Goal: Task Accomplishment & Management: Use online tool/utility

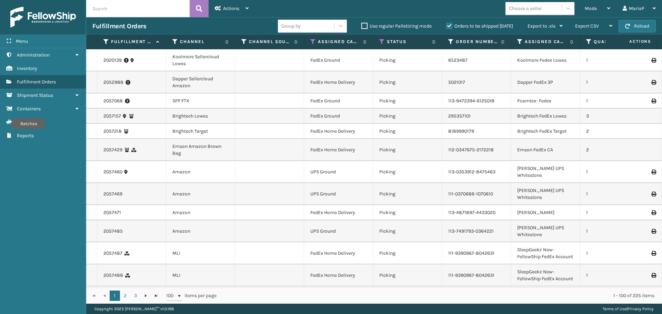
click at [145, 5] on input "text" at bounding box center [137, 8] width 103 height 17
type input "SA530576"
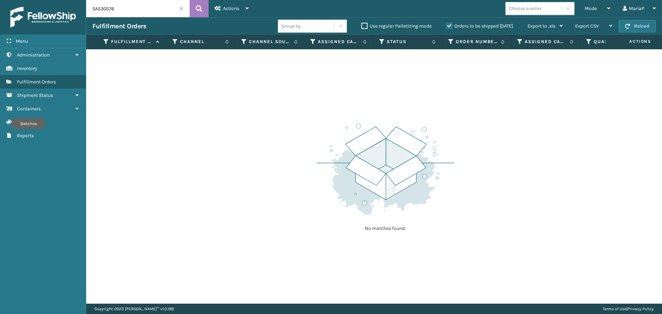
click at [447, 26] on label "Orders to be shipped [DATE]" at bounding box center [479, 26] width 67 height 6
click at [446, 26] on input "Orders to be shipped [DATE]" at bounding box center [446, 24] width 0 height 4
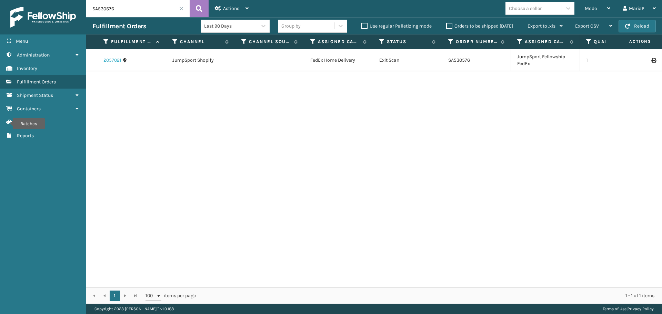
click at [112, 61] on link "2057021" at bounding box center [112, 60] width 18 height 7
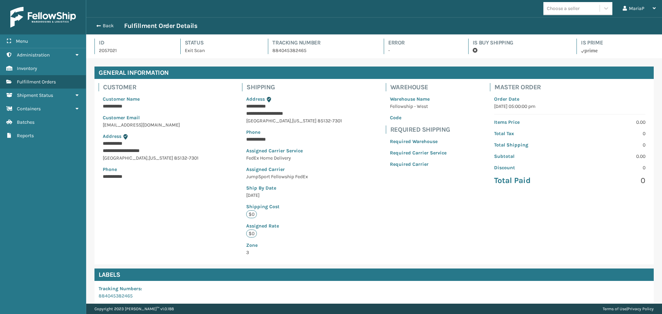
scroll to position [101, 0]
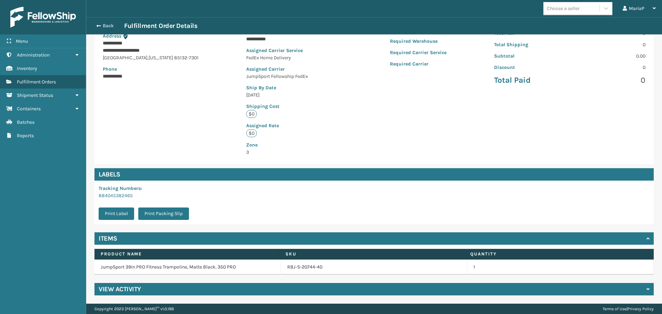
click at [204, 291] on div "View Activity" at bounding box center [373, 289] width 559 height 12
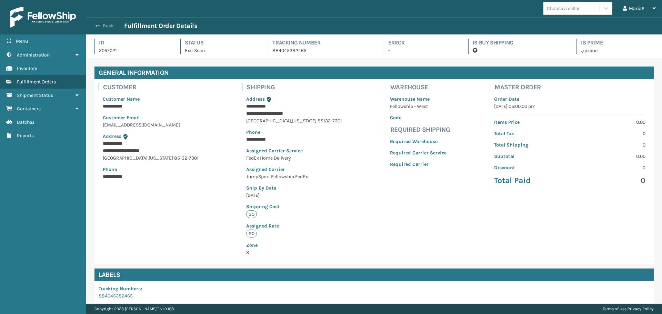
click at [105, 28] on button "Back" at bounding box center [108, 26] width 32 height 6
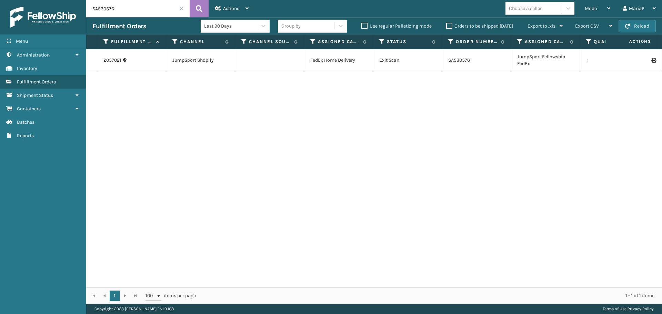
click at [461, 60] on td "SA530576" at bounding box center [476, 60] width 69 height 22
click at [110, 60] on link "2057021" at bounding box center [112, 60] width 18 height 7
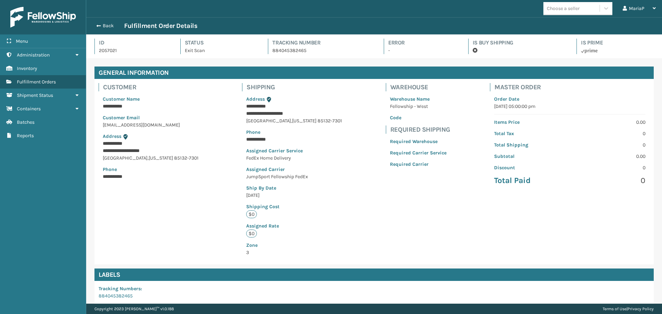
scroll to position [101, 0]
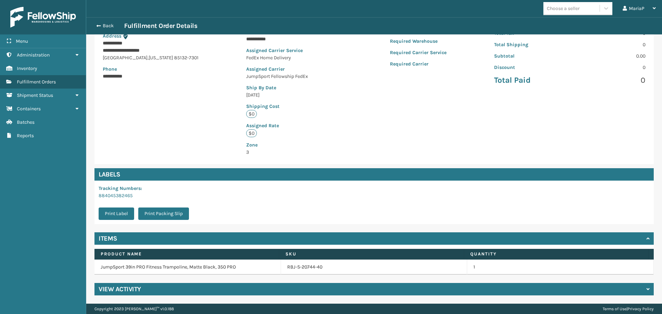
click at [121, 192] on p "884045382465" at bounding box center [146, 195] width 94 height 7
click at [122, 194] on link "884045382465" at bounding box center [116, 196] width 34 height 6
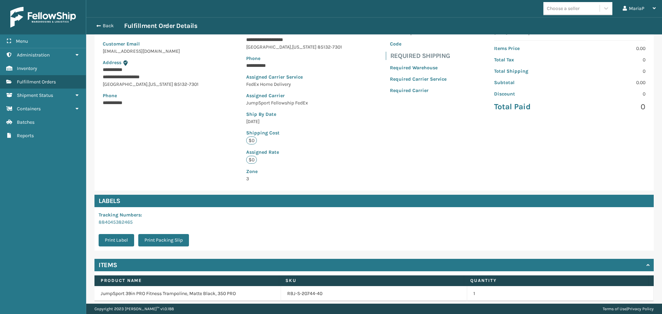
scroll to position [66, 0]
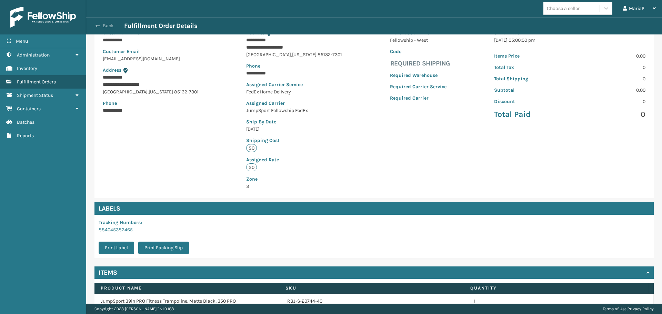
click at [107, 25] on button "Back" at bounding box center [108, 26] width 32 height 6
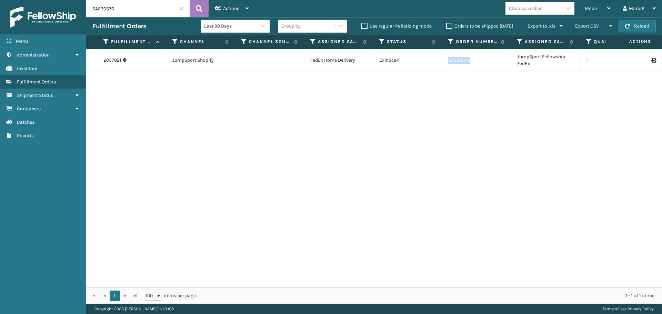
drag, startPoint x: 448, startPoint y: 61, endPoint x: 474, endPoint y: 63, distance: 26.6
click at [474, 63] on td "SA530576" at bounding box center [476, 60] width 69 height 22
click at [113, 58] on link "2057021" at bounding box center [112, 60] width 18 height 7
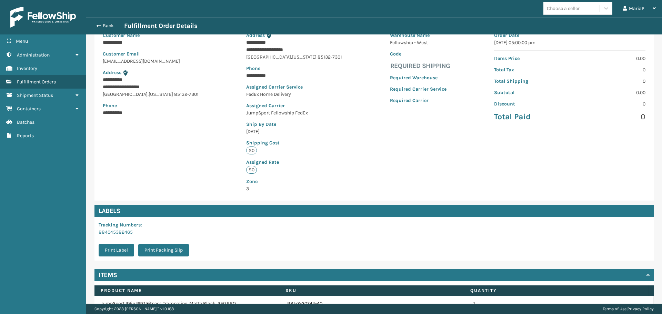
scroll to position [69, 0]
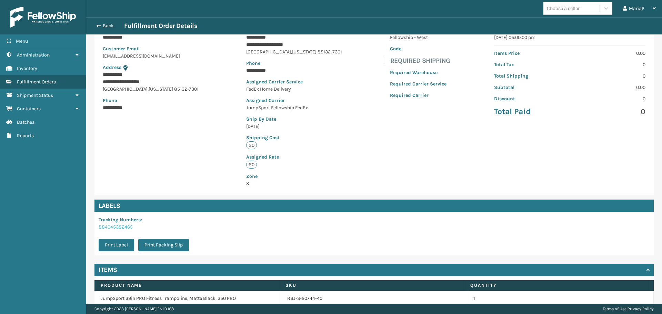
click at [109, 228] on link "884045382465" at bounding box center [116, 227] width 34 height 6
click at [98, 25] on span "button" at bounding box center [97, 25] width 4 height 5
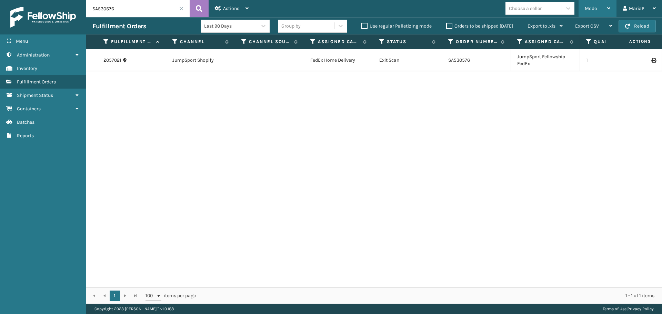
click at [599, 10] on div "Mode" at bounding box center [596, 8] width 25 height 17
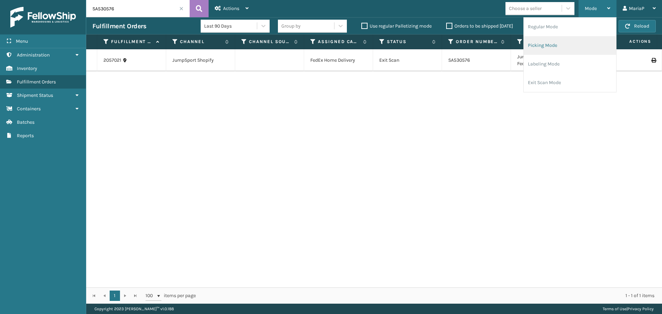
click at [542, 49] on li "Picking Mode" at bounding box center [569, 45] width 92 height 19
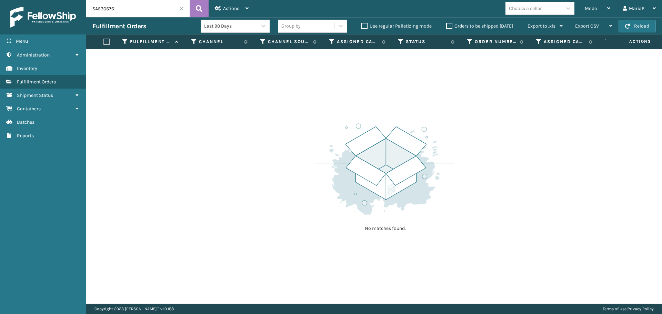
click at [185, 7] on input "SA530576" at bounding box center [137, 8] width 103 height 17
click at [180, 8] on span at bounding box center [181, 9] width 4 height 4
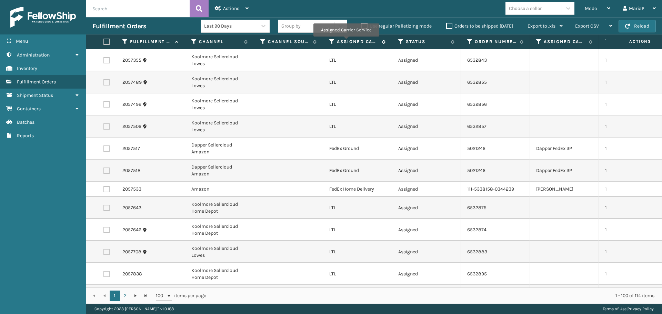
click at [329, 42] on icon at bounding box center [332, 42] width 6 height 6
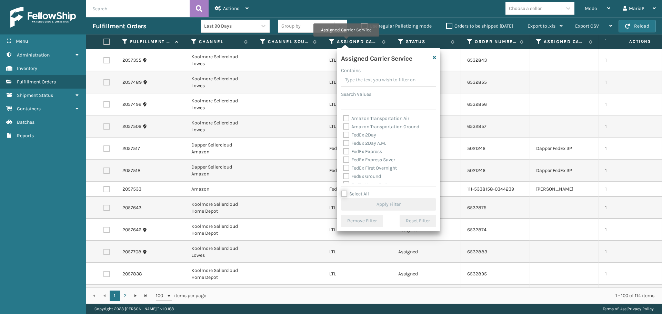
click at [354, 190] on input "Select All" at bounding box center [392, 190] width 103 height 1
checkbox input "true"
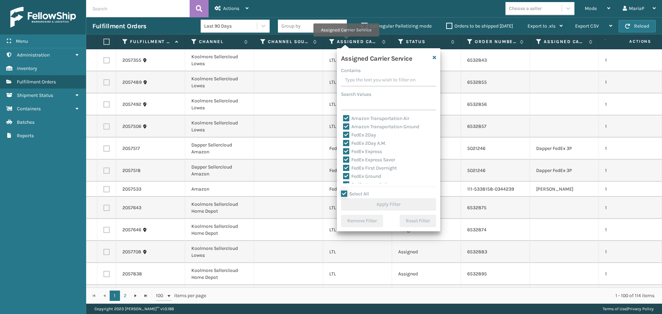
checkbox input "true"
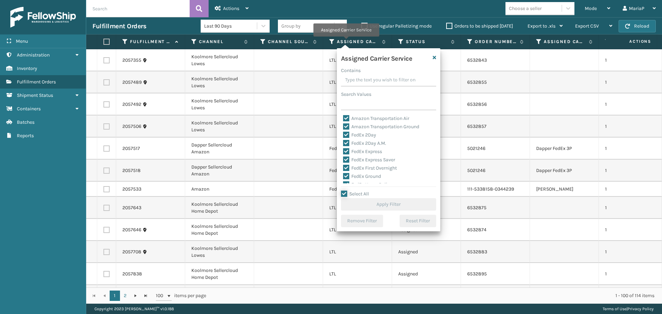
checkbox input "true"
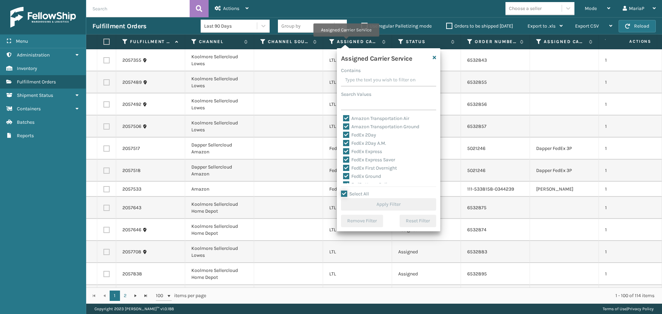
checkbox input "true"
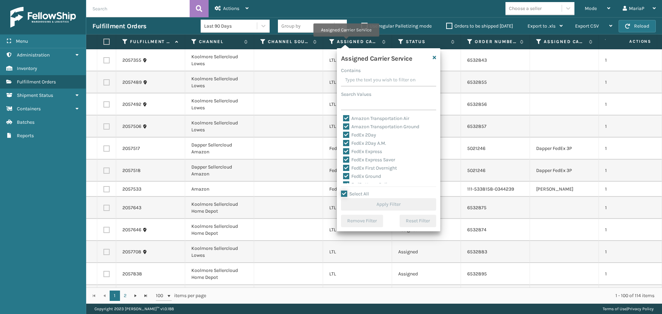
checkbox input "true"
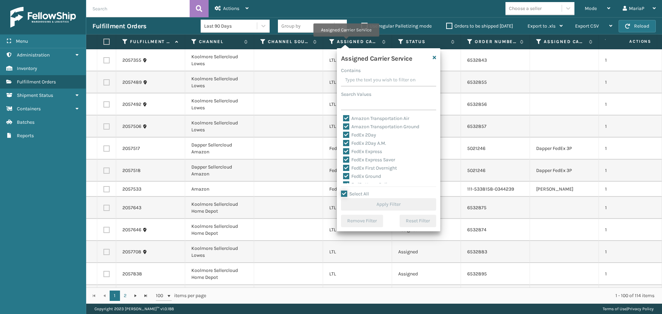
checkbox input "true"
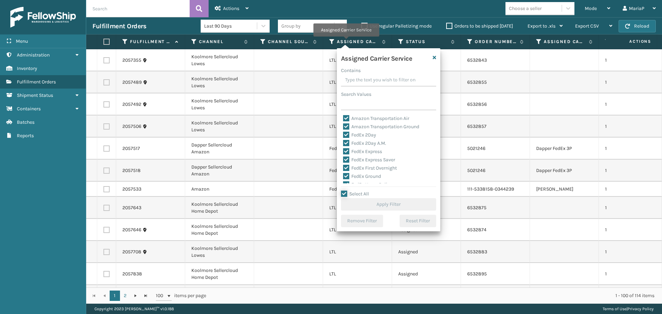
checkbox input "true"
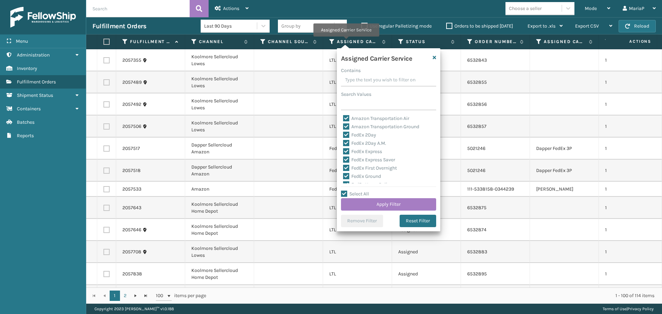
click at [354, 191] on label "Select All" at bounding box center [355, 194] width 28 height 6
click at [354, 191] on input "Select All" at bounding box center [392, 190] width 103 height 1
checkbox input "false"
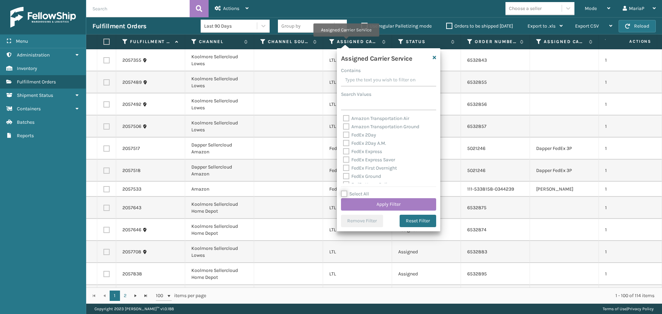
checkbox input "false"
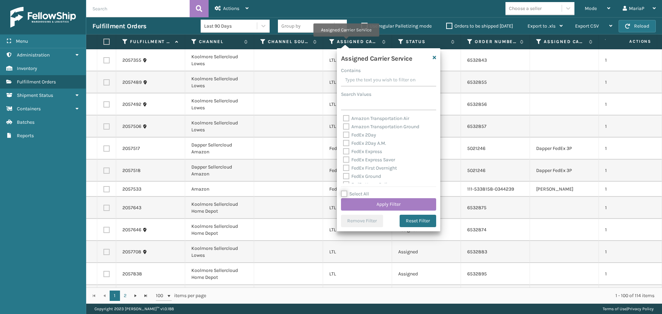
checkbox input "false"
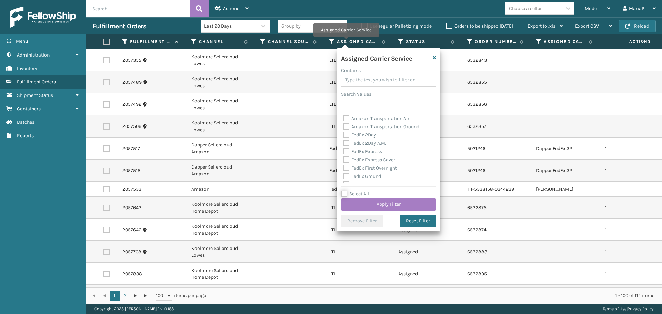
checkbox input "false"
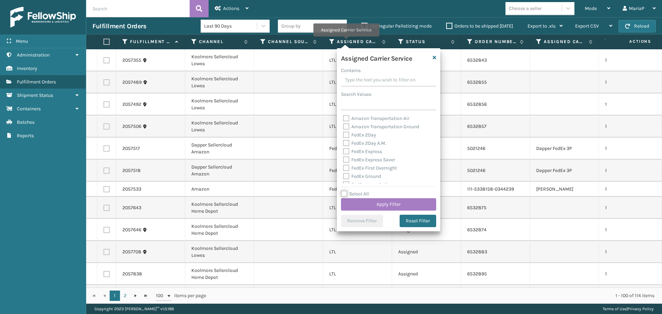
checkbox input "false"
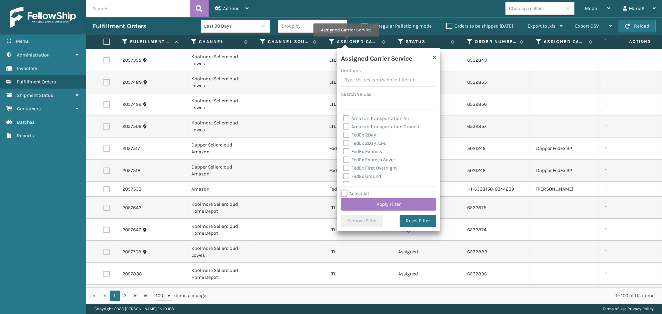
checkbox input "false"
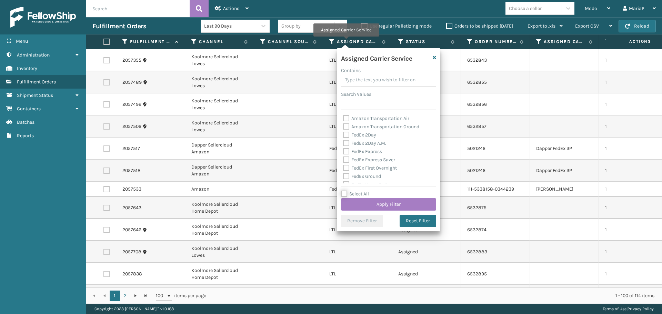
checkbox input "false"
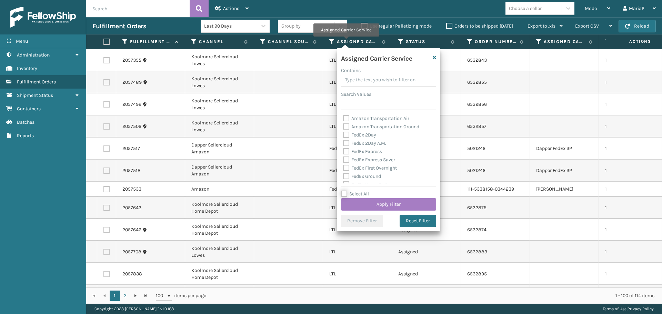
checkbox input "false"
click at [354, 191] on label "Select All" at bounding box center [355, 194] width 28 height 6
click at [354, 191] on input "Select All" at bounding box center [392, 190] width 103 height 1
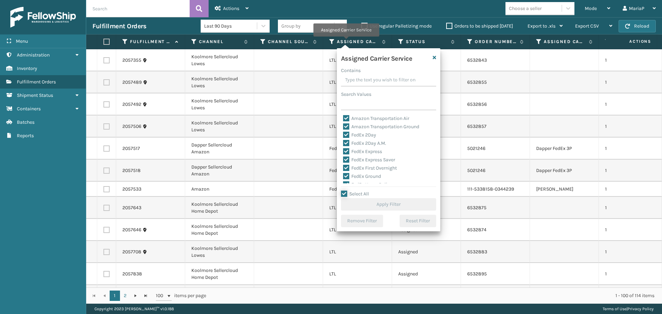
checkbox input "true"
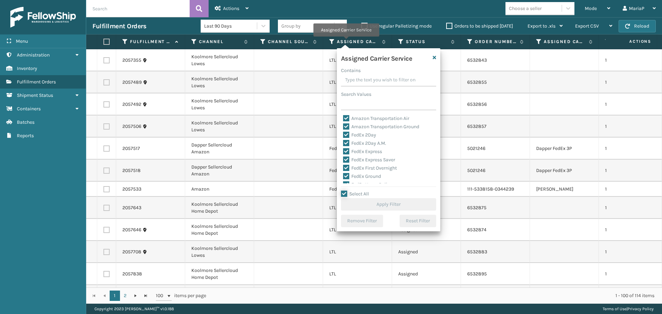
checkbox input "true"
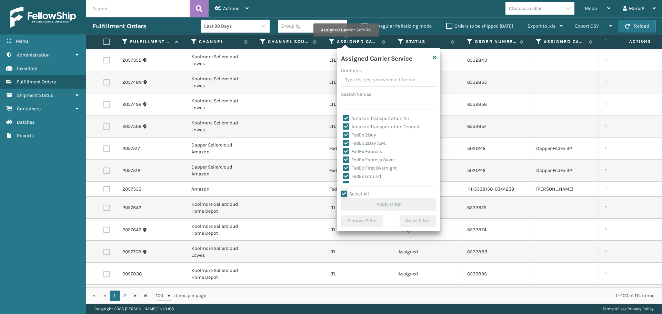
checkbox input "true"
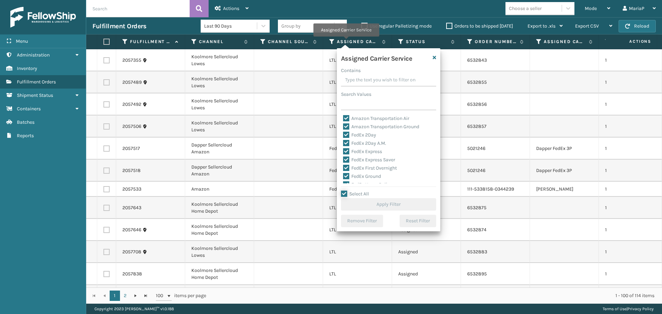
checkbox input "true"
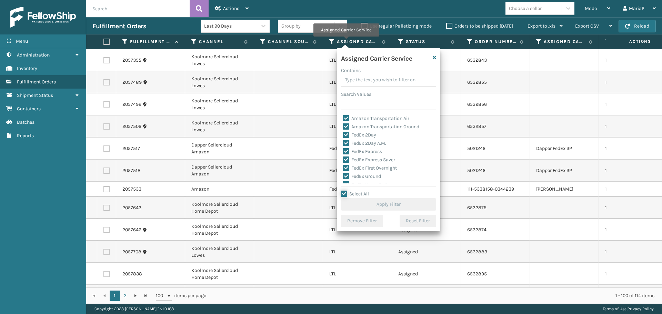
checkbox input "true"
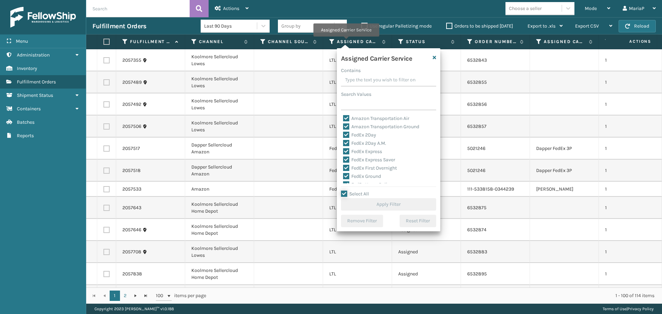
checkbox input "true"
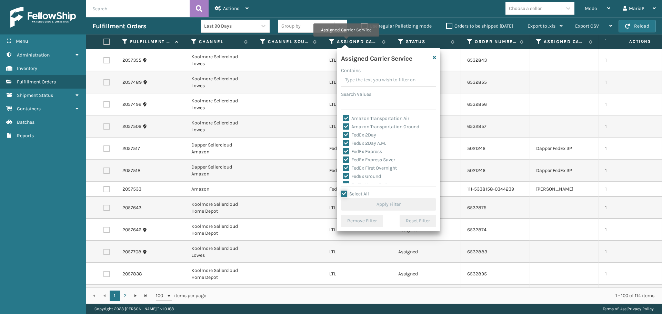
checkbox input "true"
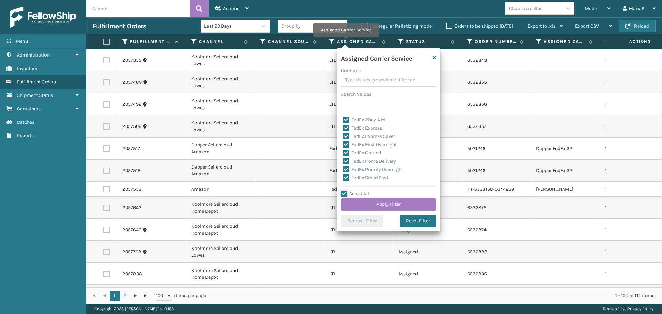
scroll to position [34, 0]
click at [352, 181] on label "LTL" at bounding box center [350, 183] width 15 height 6
click at [343, 181] on input "LTL" at bounding box center [343, 181] width 0 height 4
checkbox input "false"
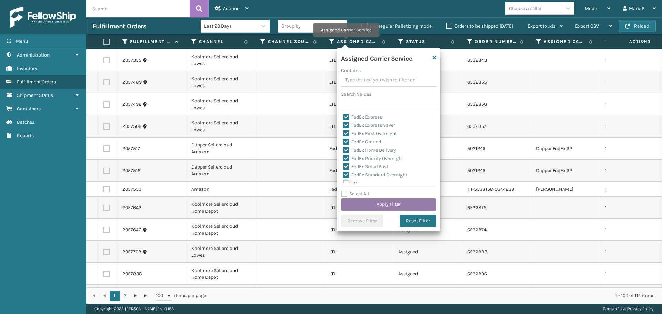
scroll to position [35, 0]
click at [368, 204] on button "Apply Filter" at bounding box center [388, 204] width 95 height 12
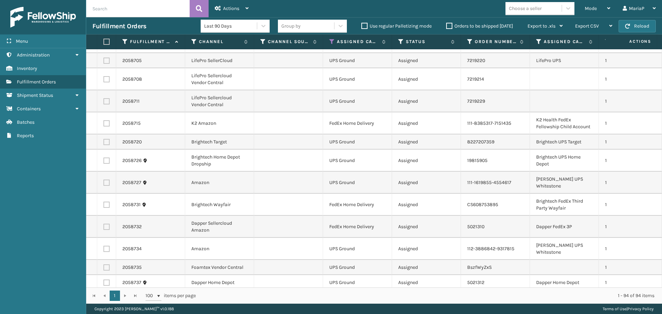
scroll to position [896, 0]
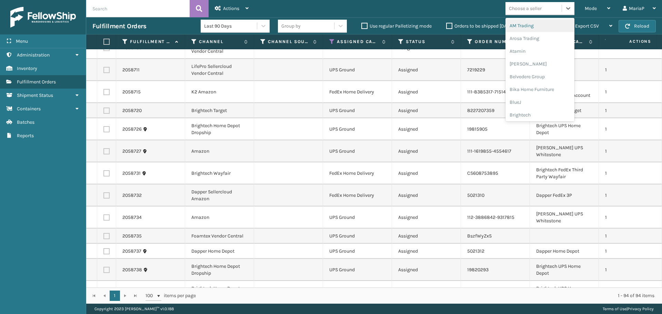
click at [529, 8] on div "Choose a seller" at bounding box center [525, 8] width 33 height 7
click at [529, 64] on div "LifePro Fitness" at bounding box center [539, 62] width 69 height 13
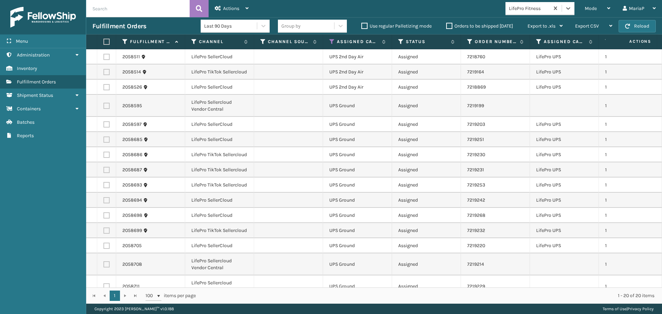
click at [105, 42] on label at bounding box center [105, 42] width 4 height 6
click at [104, 42] on input "checkbox" at bounding box center [103, 42] width 0 height 4
checkbox input "true"
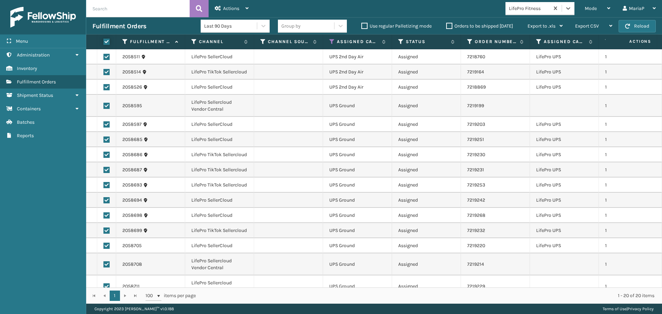
checkbox input "true"
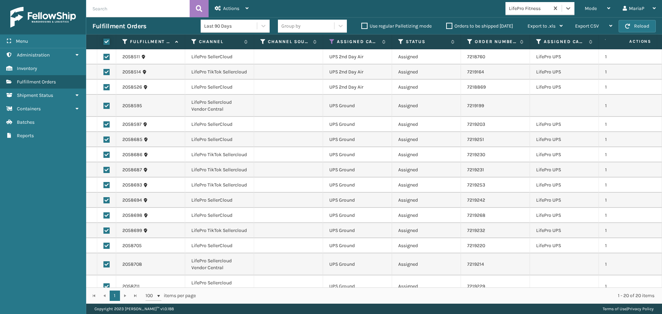
checkbox input "true"
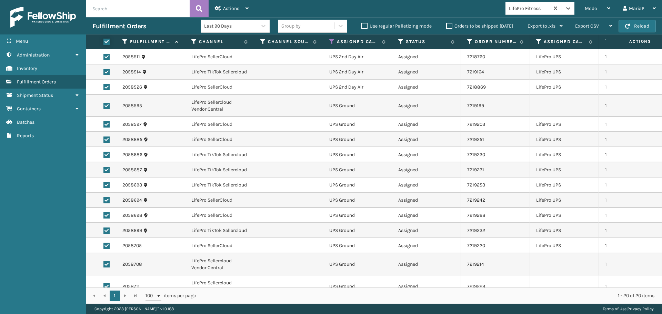
checkbox input "true"
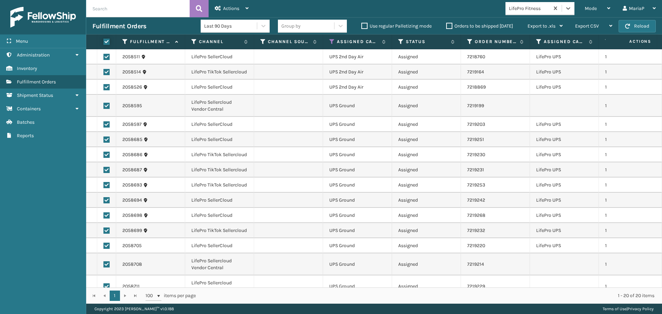
checkbox input "true"
click at [229, 9] on span "Actions" at bounding box center [231, 9] width 16 height 6
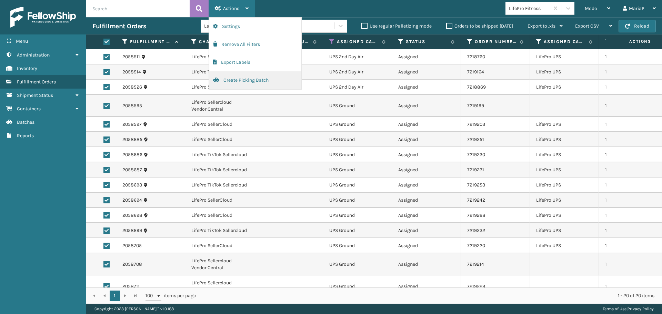
click at [241, 82] on button "Create Picking Batch" at bounding box center [255, 80] width 92 height 18
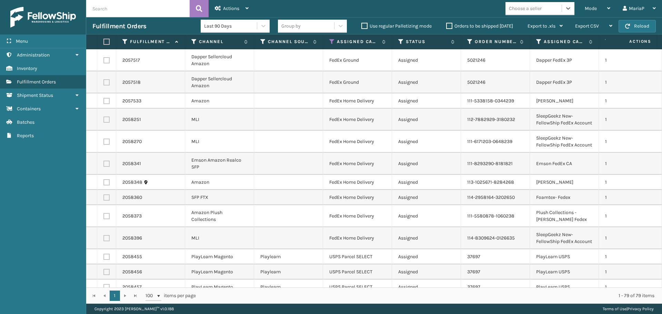
scroll to position [34, 0]
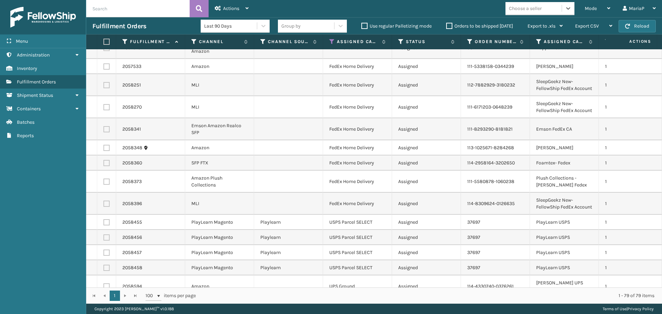
click at [544, 11] on div "Choose a seller" at bounding box center [533, 8] width 56 height 11
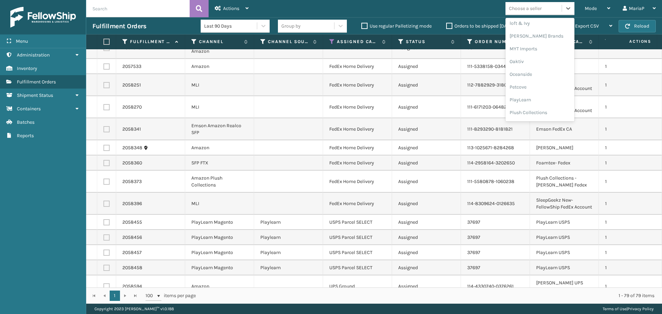
scroll to position [333, 0]
click at [531, 101] on div "SleepGeekz" at bounding box center [539, 100] width 69 height 13
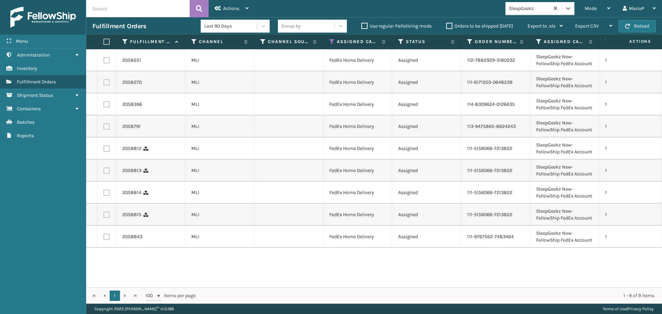
scroll to position [28, 0]
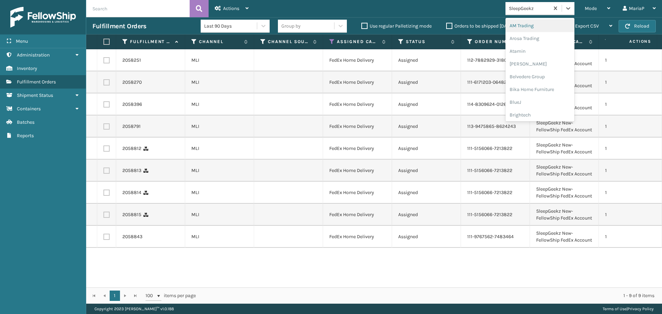
click at [517, 8] on div "SleepGeekz" at bounding box center [529, 8] width 41 height 7
click at [532, 83] on div "Dapper Supply" at bounding box center [539, 84] width 69 height 13
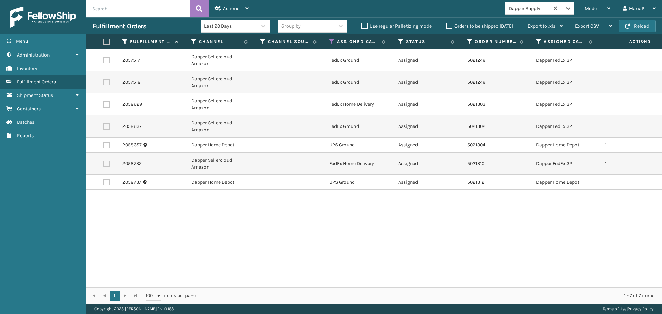
click at [521, 5] on div "Dapper Supply" at bounding box center [529, 8] width 41 height 7
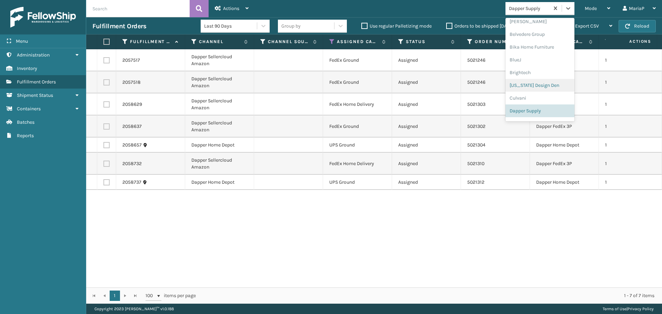
scroll to position [77, 0]
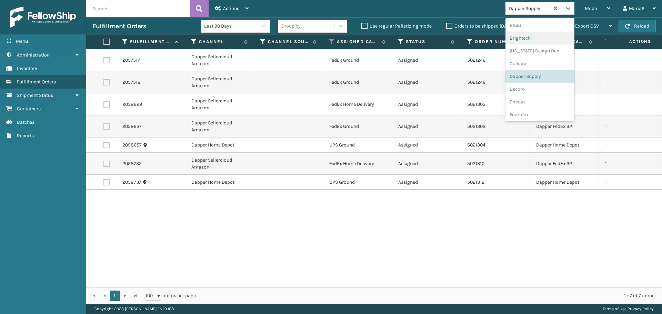
click at [515, 36] on div "Brightech" at bounding box center [539, 38] width 69 height 13
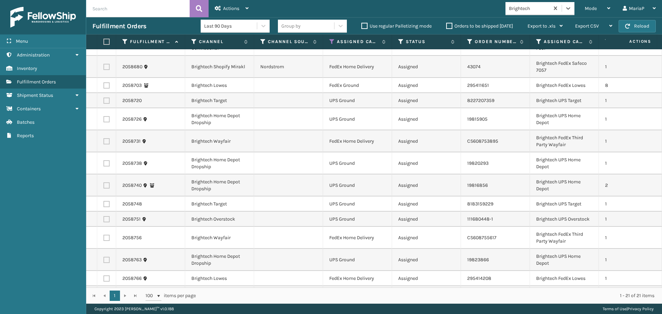
scroll to position [0, 0]
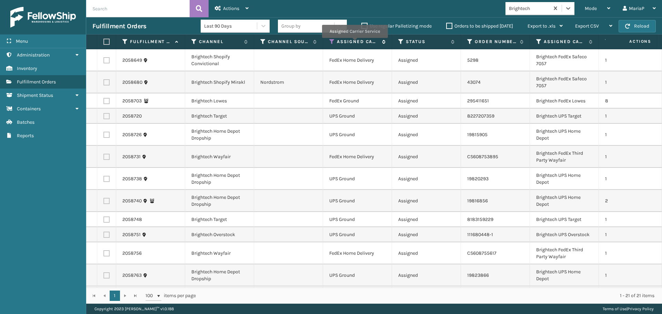
click at [354, 42] on label "Assigned Carrier Service" at bounding box center [358, 42] width 42 height 6
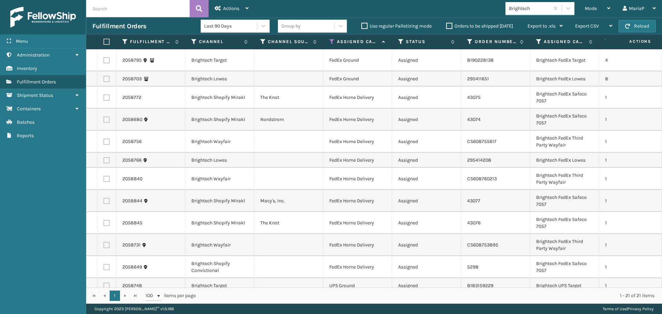
click at [521, 131] on td "CS608755617" at bounding box center [495, 142] width 69 height 22
click at [332, 40] on icon at bounding box center [332, 42] width 6 height 6
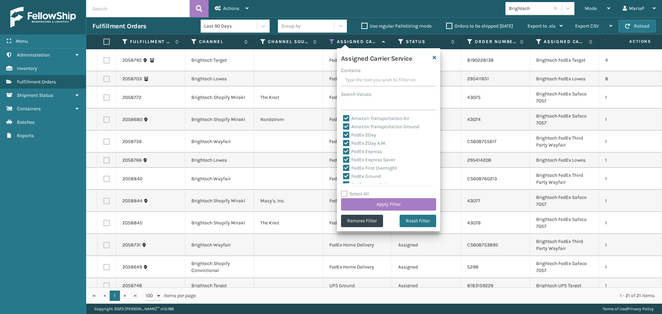
click at [357, 193] on label "Select All" at bounding box center [355, 194] width 28 height 6
click at [357, 191] on input "Select All" at bounding box center [392, 190] width 103 height 1
checkbox input "true"
click at [357, 193] on label "Select All" at bounding box center [355, 194] width 28 height 6
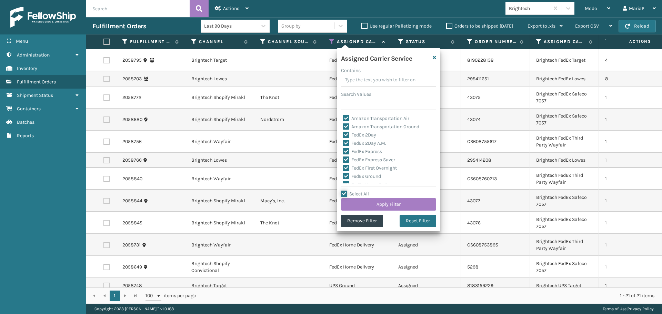
click at [357, 191] on input "Select All" at bounding box center [392, 190] width 103 height 1
checkbox input "false"
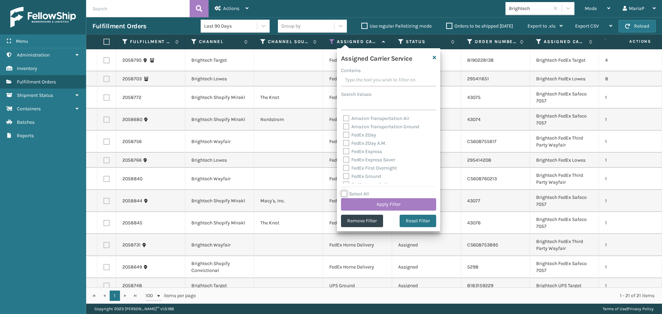
checkbox input "false"
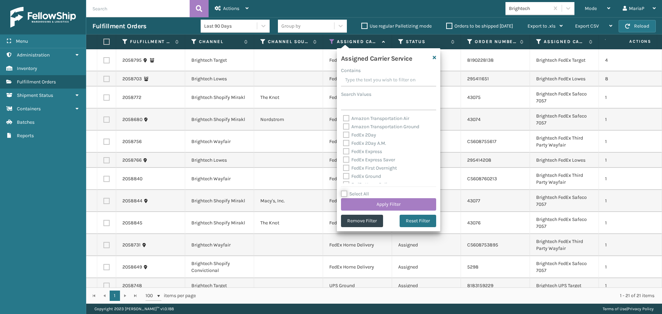
checkbox input "false"
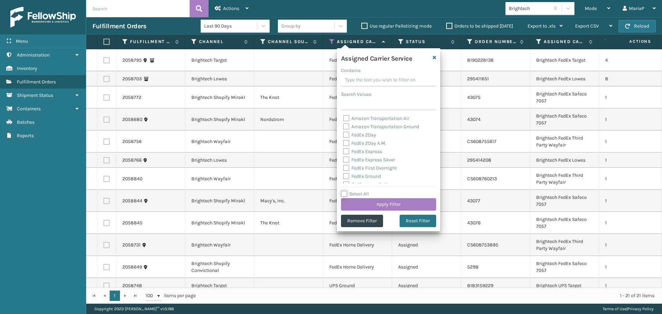
checkbox input "false"
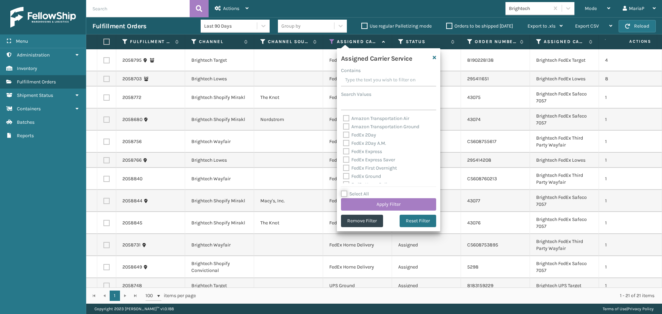
checkbox input "false"
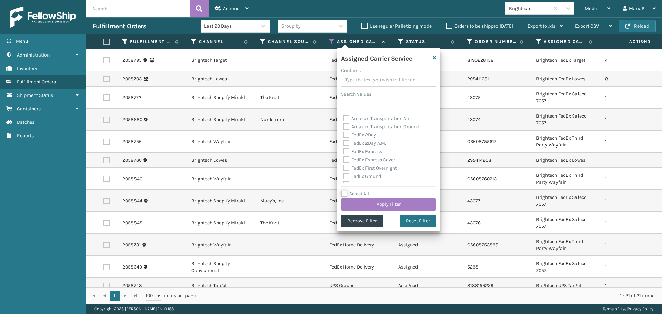
checkbox input "false"
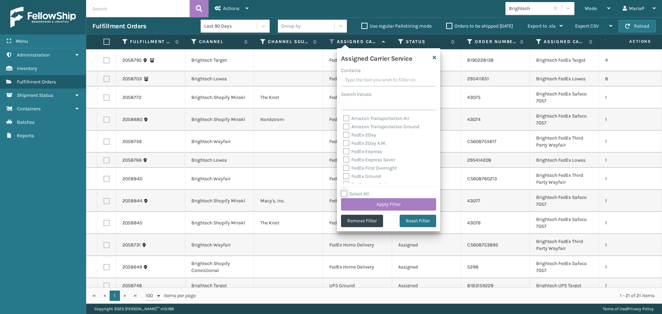
checkbox input "false"
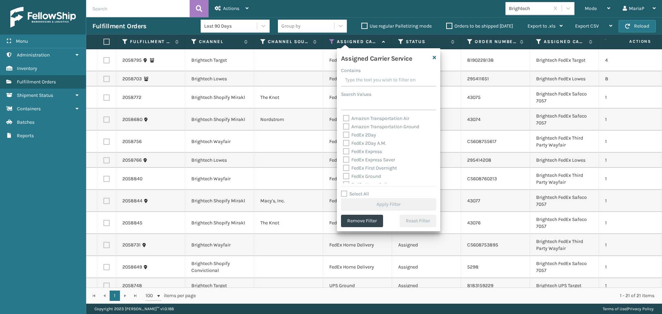
click at [362, 134] on label "FedEx 2Day" at bounding box center [359, 135] width 33 height 6
click at [343, 134] on input "FedEx 2Day" at bounding box center [343, 133] width 0 height 4
checkbox input "true"
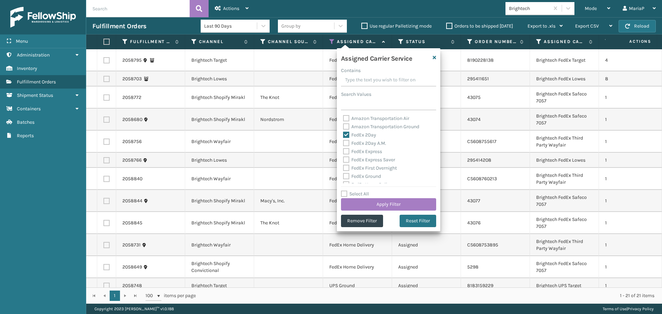
click at [365, 143] on label "FedEx 2Day A.M." at bounding box center [364, 143] width 43 height 6
click at [343, 143] on input "FedEx 2Day A.M." at bounding box center [343, 141] width 0 height 4
checkbox input "true"
click at [365, 151] on label "FedEx Express" at bounding box center [362, 151] width 39 height 6
click at [343, 151] on input "FedEx Express" at bounding box center [343, 149] width 0 height 4
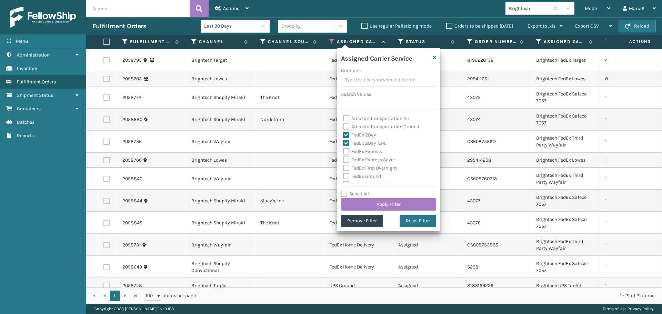
checkbox input "true"
click at [365, 158] on label "FedEx Express Saver" at bounding box center [369, 160] width 52 height 6
click at [343, 158] on input "FedEx Express Saver" at bounding box center [343, 158] width 0 height 4
checkbox input "true"
click at [369, 169] on label "FedEx First Overnight" at bounding box center [370, 168] width 54 height 6
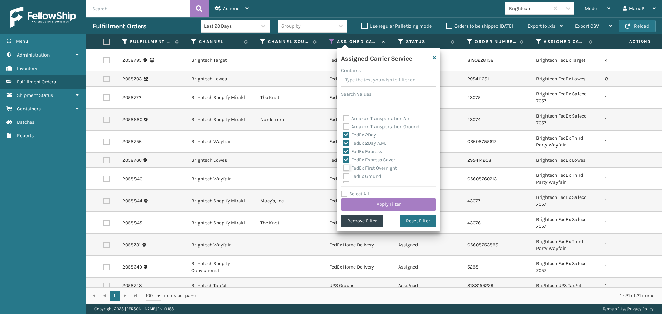
click at [343, 168] on input "FedEx First Overnight" at bounding box center [343, 166] width 0 height 4
checkbox input "true"
click at [367, 176] on label "FedEx Ground" at bounding box center [362, 176] width 38 height 6
click at [343, 176] on input "FedEx Ground" at bounding box center [343, 174] width 0 height 4
checkbox input "true"
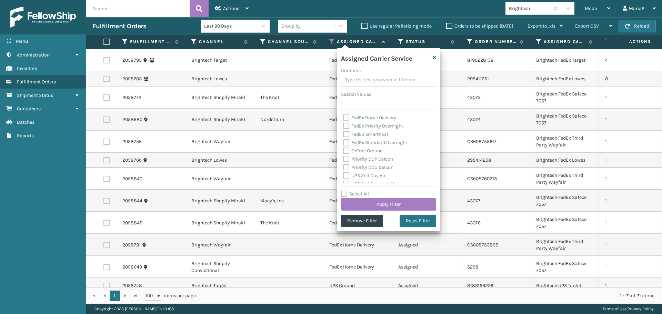
scroll to position [69, 0]
click at [362, 142] on label "FedEx Standard Overnight" at bounding box center [375, 140] width 64 height 6
click at [343, 141] on input "FedEx Standard Overnight" at bounding box center [343, 138] width 0 height 4
checkbox input "true"
click at [360, 134] on label "FedEx SmartPost" at bounding box center [365, 132] width 45 height 6
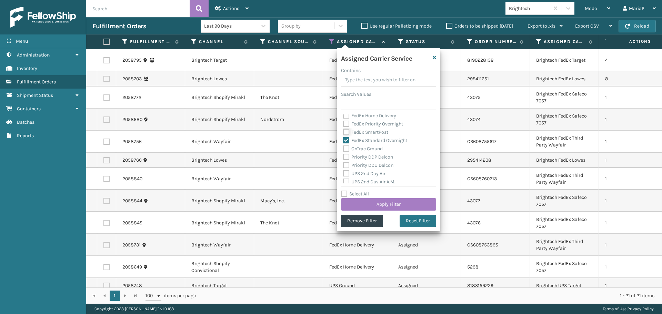
click at [343, 133] on input "FedEx SmartPost" at bounding box center [343, 130] width 0 height 4
checkbox input "true"
click at [360, 125] on label "FedEx Priority Overnight" at bounding box center [373, 124] width 60 height 6
click at [343, 124] on input "FedEx Priority Overnight" at bounding box center [343, 122] width 0 height 4
checkbox input "true"
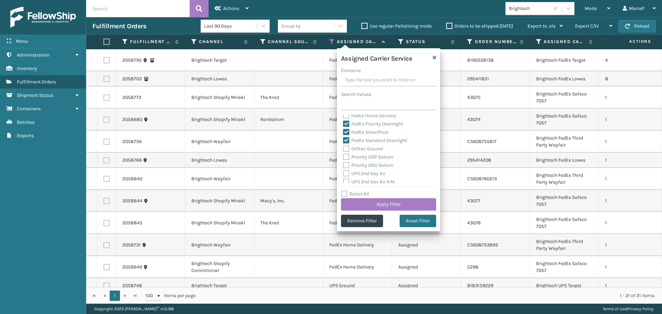
click at [361, 116] on label "FedEx Home Delivery" at bounding box center [369, 116] width 53 height 6
click at [343, 116] on input "FedEx Home Delivery" at bounding box center [343, 114] width 0 height 4
checkbox input "true"
click at [397, 202] on button "Apply Filter" at bounding box center [388, 204] width 95 height 12
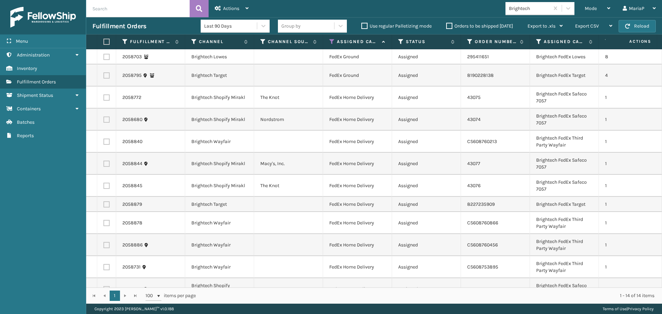
click at [105, 40] on label at bounding box center [105, 42] width 4 height 6
click at [104, 40] on input "checkbox" at bounding box center [103, 42] width 0 height 4
checkbox input "true"
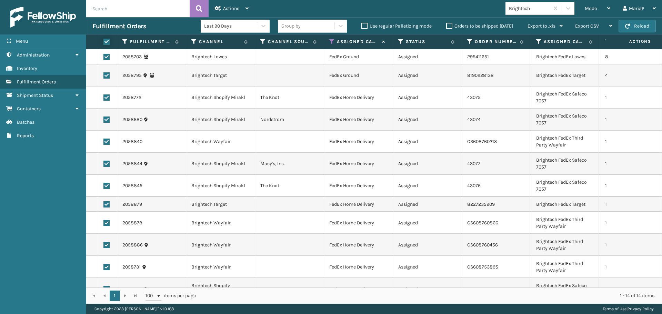
checkbox input "true"
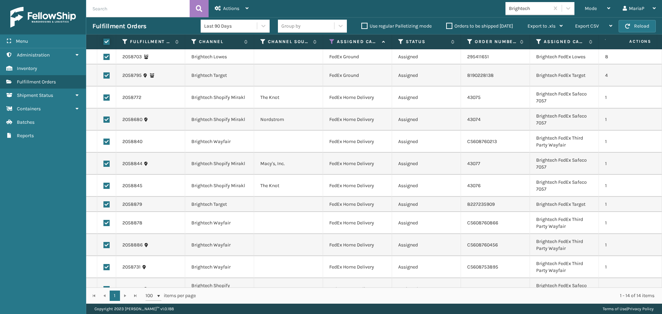
checkbox input "true"
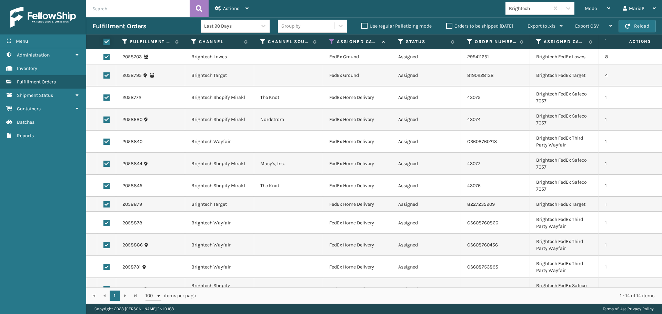
checkbox input "true"
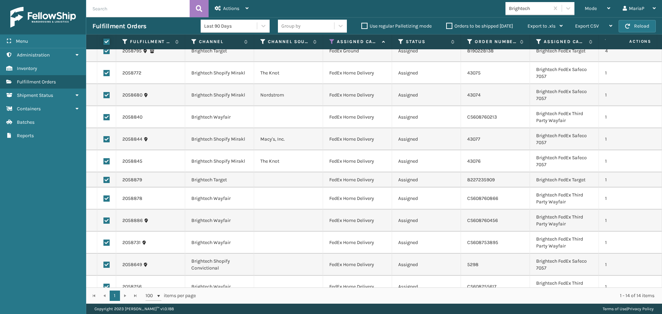
scroll to position [48, 0]
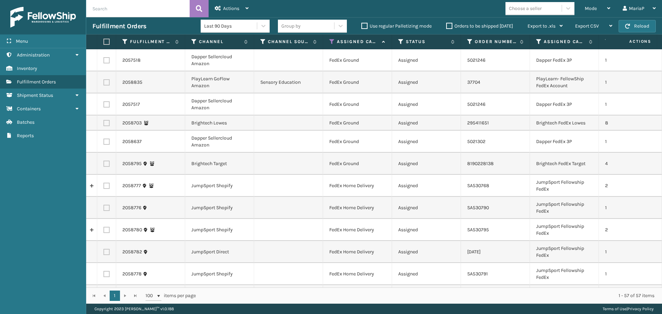
click at [105, 44] on label at bounding box center [105, 42] width 4 height 6
click at [104, 44] on input "checkbox" at bounding box center [103, 42] width 0 height 4
checkbox input "true"
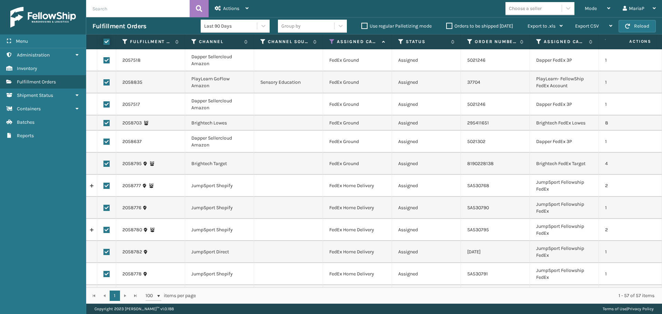
checkbox input "true"
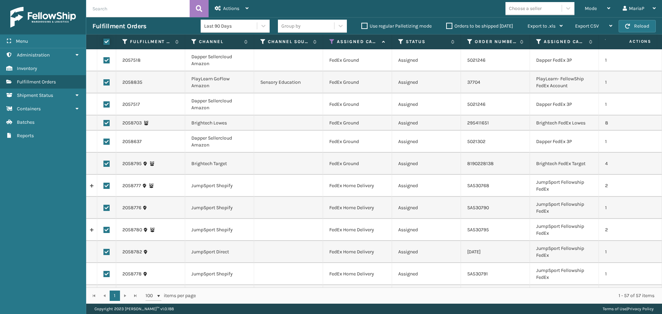
checkbox input "true"
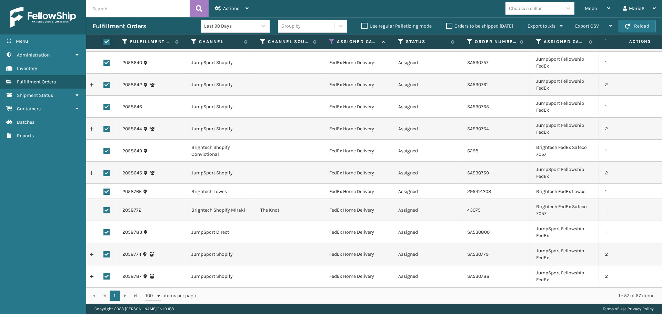
scroll to position [1038, 0]
click at [233, 10] on span "Actions" at bounding box center [231, 9] width 16 height 6
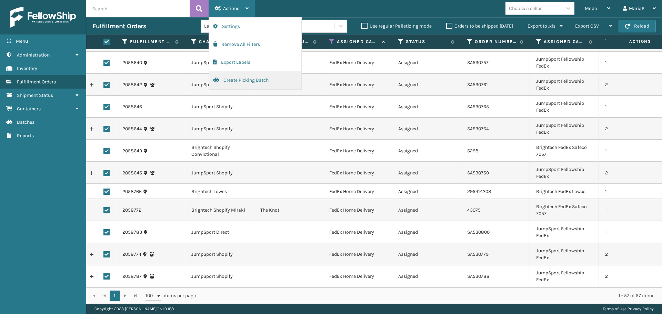
click at [260, 81] on button "Create Picking Batch" at bounding box center [255, 80] width 92 height 18
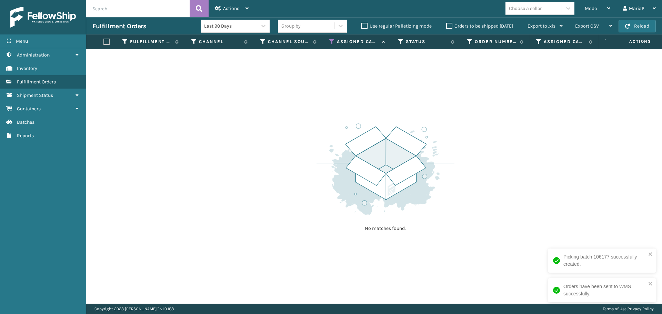
click at [331, 42] on icon at bounding box center [332, 42] width 6 height 6
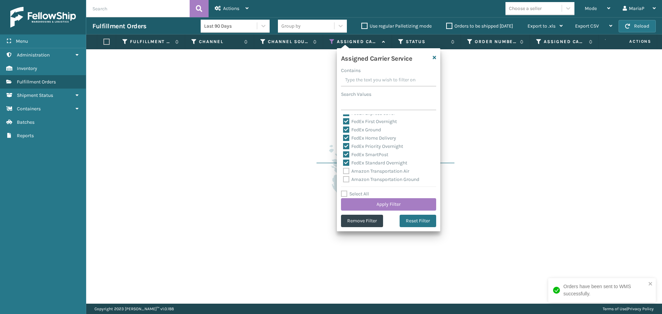
scroll to position [69, 0]
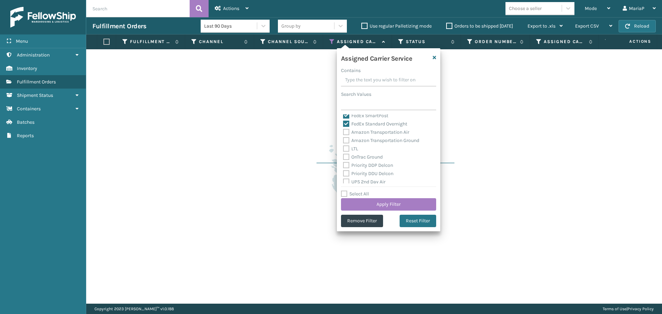
click at [350, 193] on label "Select All" at bounding box center [355, 194] width 28 height 6
click at [350, 191] on input "Select All" at bounding box center [392, 190] width 103 height 1
click at [350, 193] on label "Select All" at bounding box center [355, 194] width 28 height 6
click at [350, 191] on input "Select All" at bounding box center [392, 190] width 103 height 1
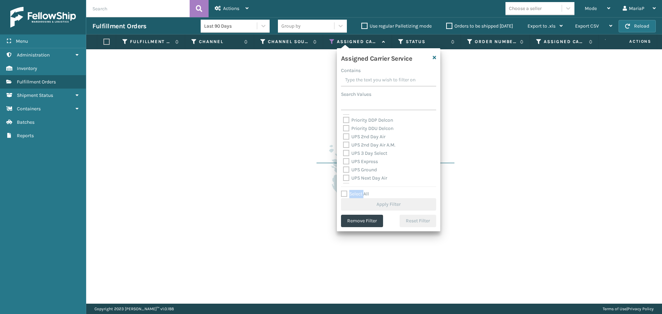
scroll to position [103, 0]
click at [369, 146] on label "UPS 2nd Day Air" at bounding box center [364, 147] width 42 height 6
click at [343, 146] on input "UPS 2nd Day Air" at bounding box center [343, 145] width 0 height 4
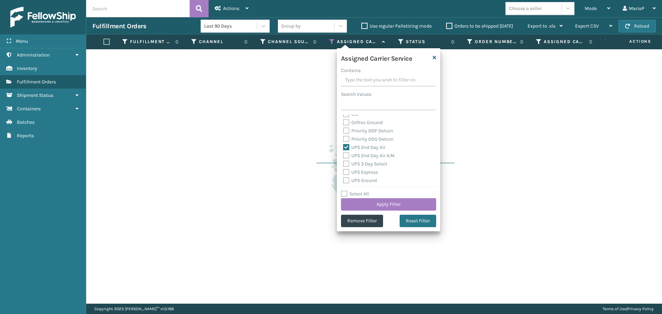
click at [371, 158] on label "UPS 2nd Day Air A.M." at bounding box center [369, 156] width 52 height 6
click at [343, 156] on input "UPS 2nd Day Air A.M." at bounding box center [343, 154] width 0 height 4
click at [371, 164] on label "UPS 3 Day Select" at bounding box center [365, 164] width 44 height 6
click at [343, 164] on input "UPS 3 Day Select" at bounding box center [343, 162] width 0 height 4
click at [370, 173] on label "UPS Express" at bounding box center [360, 172] width 35 height 6
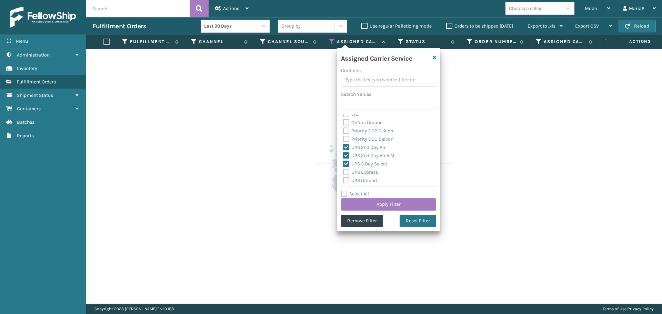
click at [343, 173] on input "UPS Express" at bounding box center [343, 170] width 0 height 4
click at [368, 180] on label "UPS Ground" at bounding box center [360, 180] width 34 height 6
click at [343, 180] on input "UPS Ground" at bounding box center [343, 178] width 0 height 4
click at [359, 152] on label "UPS Next Day Air" at bounding box center [365, 154] width 44 height 6
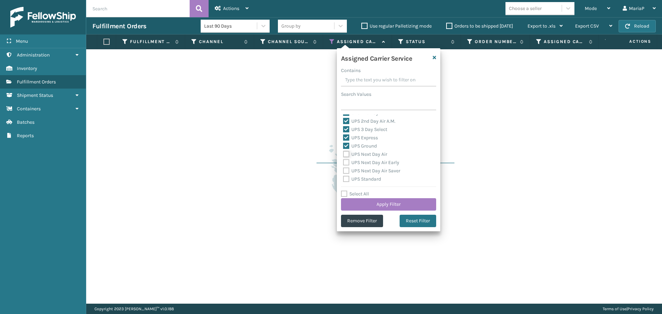
click at [343, 152] on input "UPS Next Day Air" at bounding box center [343, 152] width 0 height 4
click at [361, 161] on label "UPS Next Day Air Early" at bounding box center [371, 163] width 56 height 6
click at [343, 161] on input "UPS Next Day Air Early" at bounding box center [343, 160] width 0 height 4
click at [364, 170] on label "UPS Next Day Air Saver" at bounding box center [371, 171] width 57 height 6
click at [343, 170] on input "UPS Next Day Air Saver" at bounding box center [343, 169] width 0 height 4
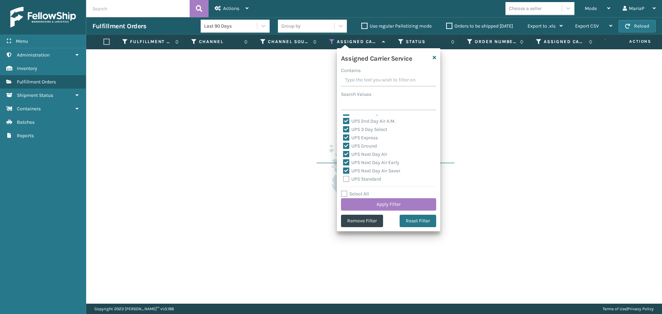
click at [366, 179] on label "UPS Standard" at bounding box center [362, 179] width 38 height 6
click at [343, 179] on input "UPS Standard" at bounding box center [343, 177] width 0 height 4
click at [359, 149] on div "UPS SurePost 1LB or Greater" at bounding box center [388, 153] width 91 height 8
click at [361, 152] on label "UPS SurePost 1LB or Greater" at bounding box center [377, 153] width 68 height 6
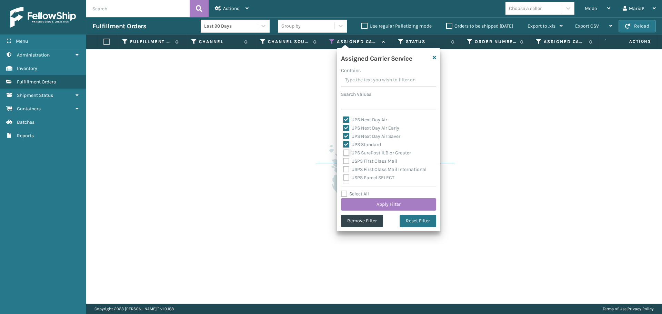
click at [343, 152] on input "UPS SurePost 1LB or Greater" at bounding box center [343, 151] width 0 height 4
click at [379, 202] on button "Apply Filter" at bounding box center [388, 204] width 95 height 12
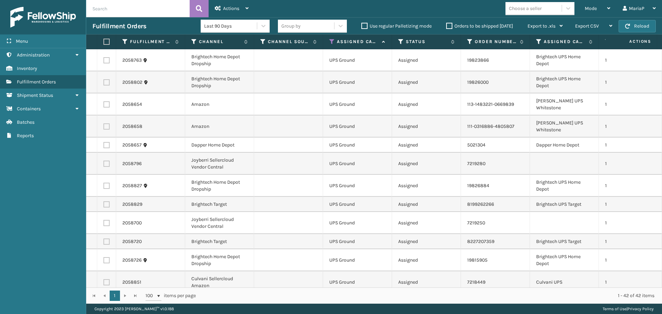
click at [526, 11] on div "Choose a seller" at bounding box center [525, 8] width 33 height 7
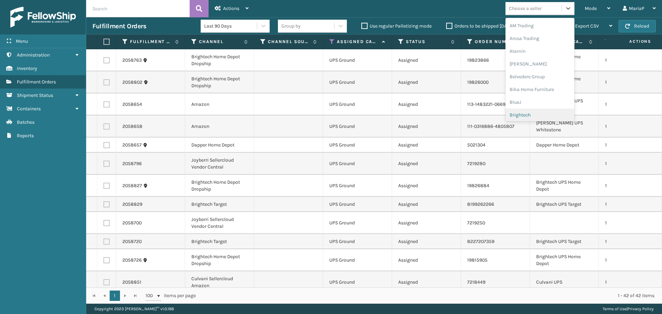
click at [527, 116] on div "Brightech" at bounding box center [539, 115] width 69 height 13
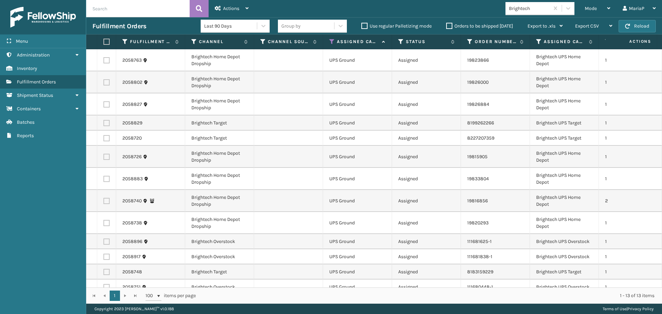
click at [106, 42] on label at bounding box center [105, 42] width 4 height 6
click at [104, 42] on input "checkbox" at bounding box center [103, 42] width 0 height 4
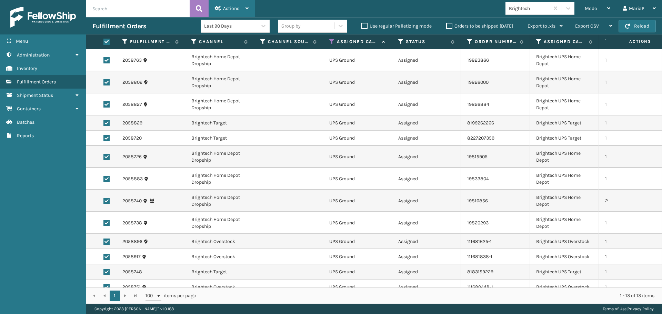
click at [230, 6] on span "Actions" at bounding box center [231, 9] width 16 height 6
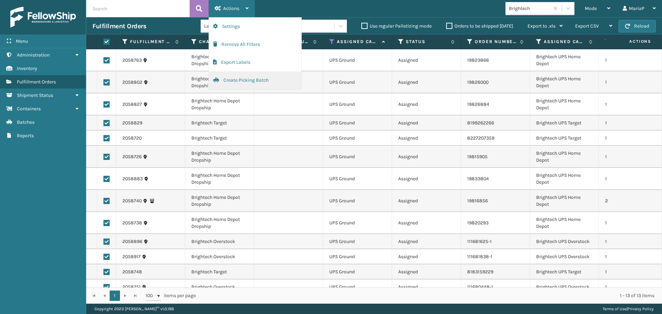
click at [246, 81] on button "Create Picking Batch" at bounding box center [255, 80] width 92 height 18
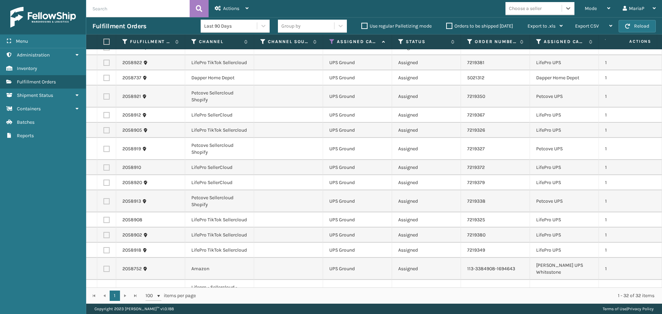
scroll to position [307, 0]
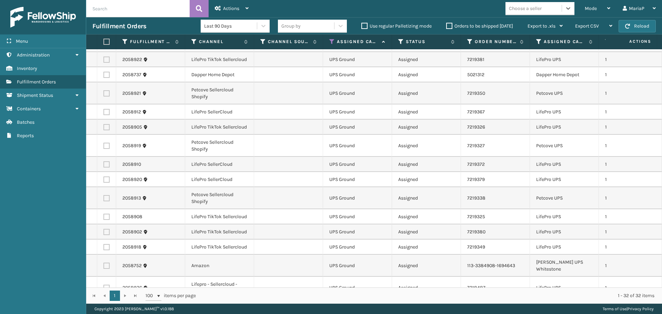
click at [555, 7] on div "Choose a seller" at bounding box center [533, 8] width 56 height 11
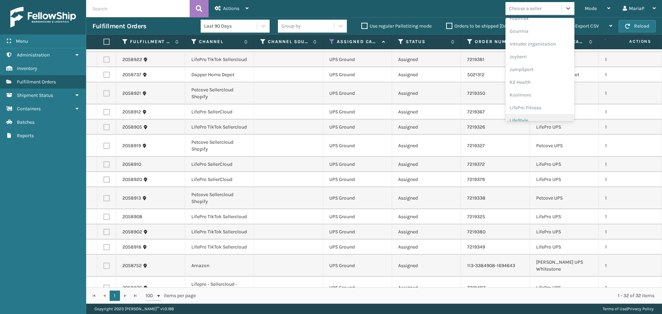
scroll to position [218, 0]
click at [533, 113] on div "[PERSON_NAME] Brands" at bounding box center [539, 113] width 69 height 13
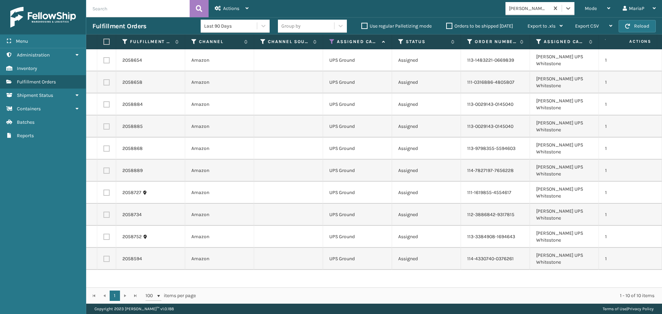
click at [107, 42] on label at bounding box center [105, 42] width 4 height 6
click at [104, 42] on input "checkbox" at bounding box center [103, 42] width 0 height 4
click at [224, 6] on span "Actions" at bounding box center [231, 9] width 16 height 6
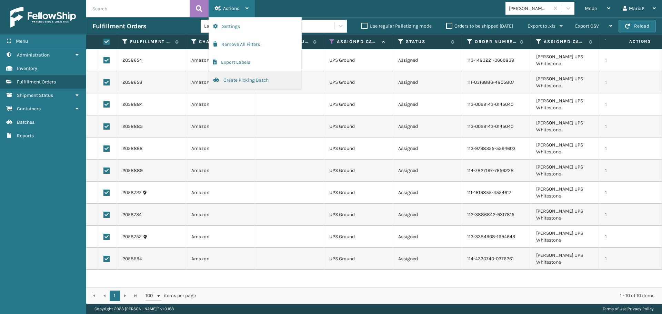
click at [258, 81] on button "Create Picking Batch" at bounding box center [255, 80] width 92 height 18
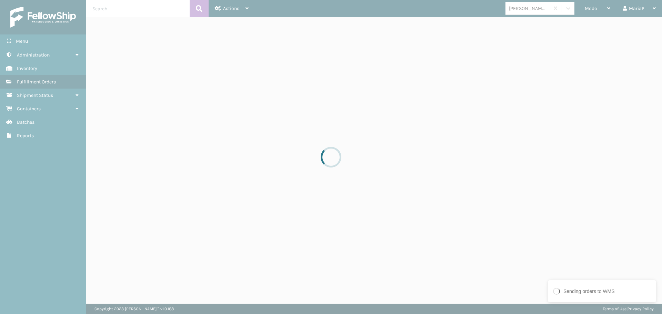
click at [529, 9] on div at bounding box center [331, 157] width 662 height 314
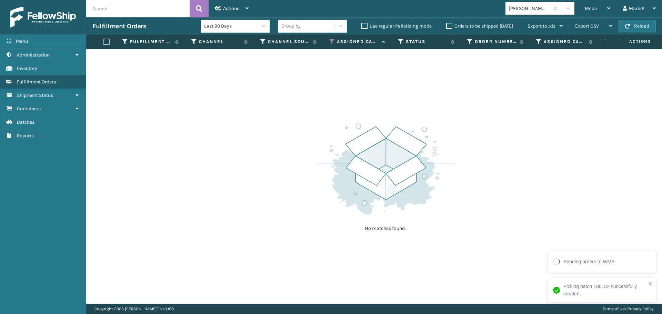
click at [548, 8] on div "[PERSON_NAME] Brands" at bounding box center [529, 8] width 41 height 7
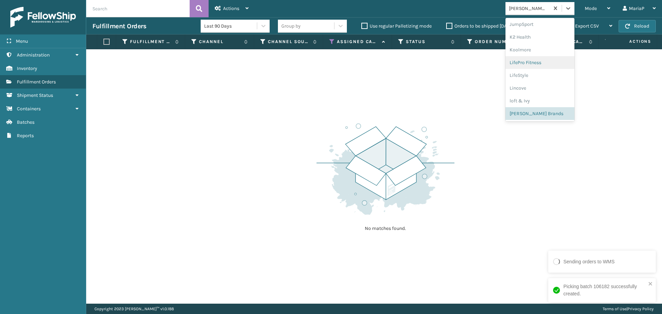
click at [536, 63] on div "LifePro Fitness" at bounding box center [539, 62] width 69 height 13
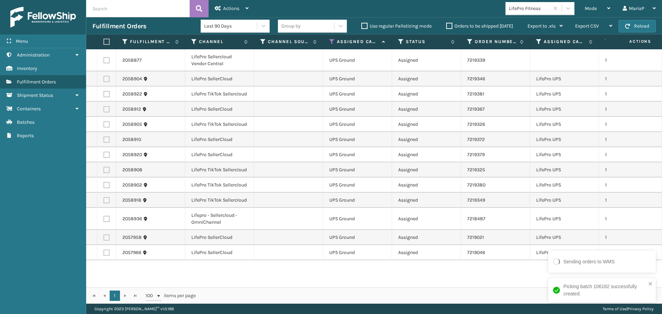
click at [106, 41] on label at bounding box center [105, 42] width 4 height 6
click at [104, 41] on input "checkbox" at bounding box center [103, 42] width 0 height 4
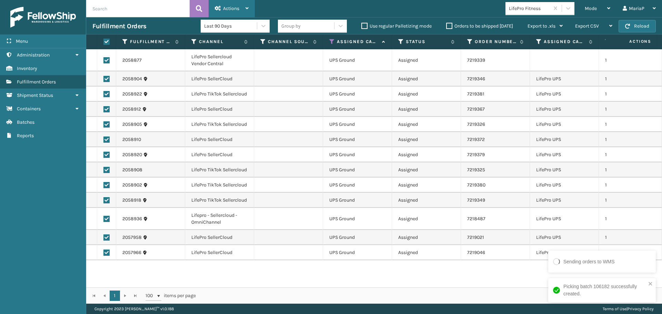
click at [240, 5] on div "Actions" at bounding box center [232, 8] width 34 height 17
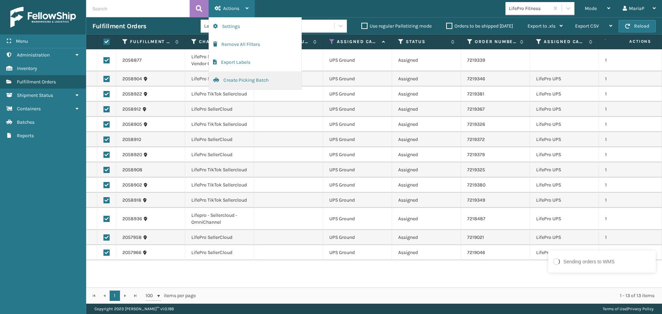
click at [255, 79] on button "Create Picking Batch" at bounding box center [255, 80] width 92 height 18
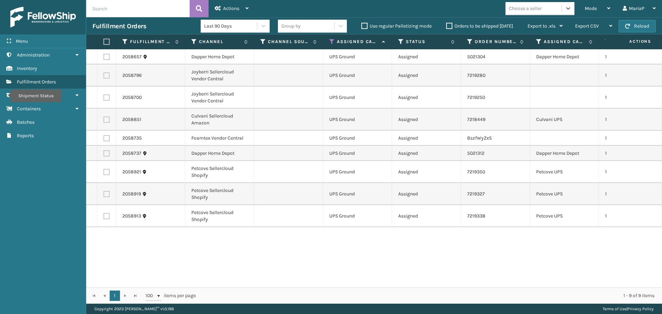
click at [104, 214] on label at bounding box center [106, 216] width 6 height 6
click at [104, 214] on input "checkbox" at bounding box center [103, 215] width 0 height 4
click at [106, 213] on td at bounding box center [106, 216] width 19 height 22
click at [107, 192] on label at bounding box center [106, 194] width 6 height 6
click at [104, 192] on input "checkbox" at bounding box center [103, 193] width 0 height 4
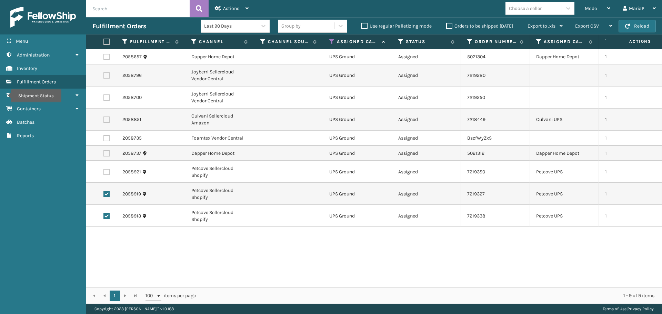
click at [105, 167] on td at bounding box center [106, 172] width 19 height 22
click at [100, 97] on td at bounding box center [106, 97] width 19 height 22
click at [103, 96] on td at bounding box center [106, 97] width 19 height 22
click at [109, 79] on td at bounding box center [106, 75] width 19 height 22
click at [107, 78] on label at bounding box center [106, 75] width 6 height 6
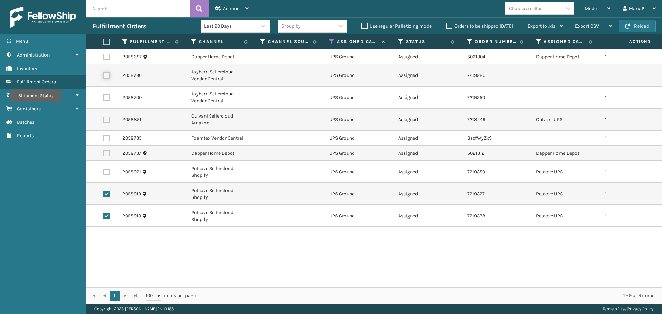
click at [104, 77] on input "checkbox" at bounding box center [103, 74] width 0 height 4
click at [108, 98] on label at bounding box center [106, 97] width 6 height 6
click at [104, 98] on input "checkbox" at bounding box center [103, 96] width 0 height 4
click at [226, 10] on span "Actions" at bounding box center [231, 9] width 16 height 6
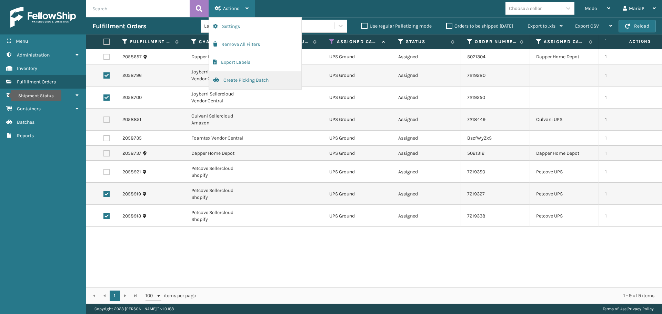
click at [242, 82] on button "Create Picking Batch" at bounding box center [255, 80] width 92 height 18
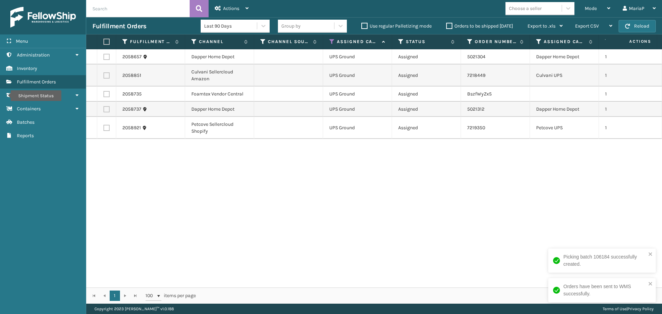
click at [107, 41] on label at bounding box center [105, 42] width 4 height 6
click at [104, 41] on input "checkbox" at bounding box center [103, 42] width 0 height 4
click at [106, 131] on td at bounding box center [106, 128] width 19 height 22
click at [108, 129] on label at bounding box center [106, 128] width 6 height 6
click at [104, 129] on input "checkbox" at bounding box center [103, 127] width 0 height 4
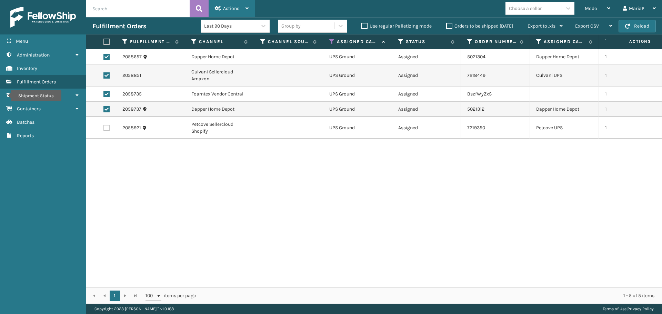
click at [227, 10] on span "Actions" at bounding box center [231, 9] width 16 height 6
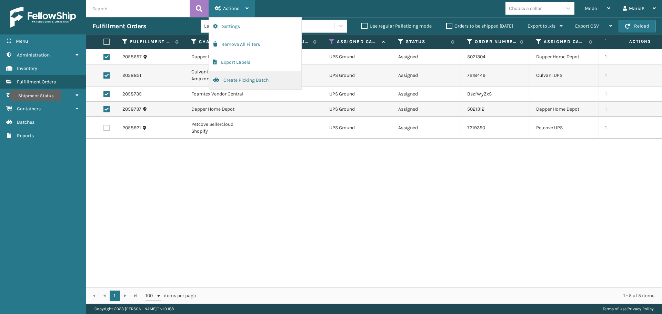
click at [235, 82] on button "Create Picking Batch" at bounding box center [255, 80] width 92 height 18
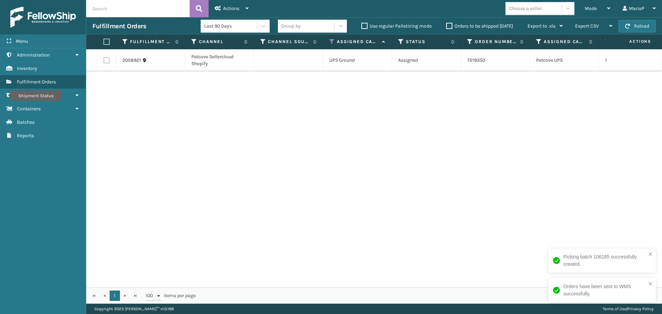
click at [107, 40] on label at bounding box center [105, 42] width 4 height 6
click at [104, 40] on input "checkbox" at bounding box center [103, 42] width 0 height 4
click at [250, 7] on div "Actions Settings Remove All Filters Export Labels Create Picking Batch" at bounding box center [231, 8] width 46 height 17
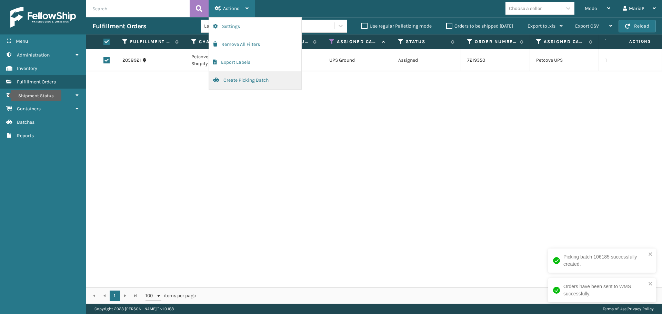
click at [239, 80] on button "Create Picking Batch" at bounding box center [255, 80] width 92 height 18
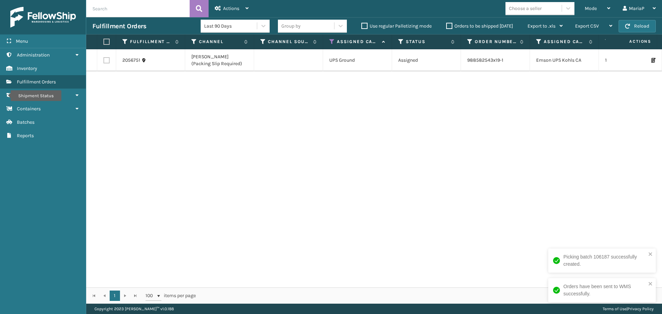
click at [493, 133] on div "2056751 [PERSON_NAME] (Packing Slip Required) UPS Ground Assigned 988582543x19-…" at bounding box center [373, 168] width 575 height 238
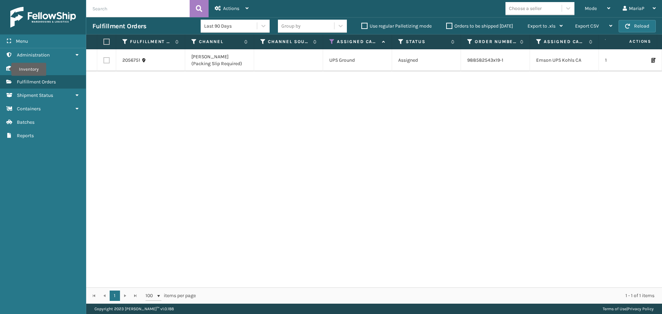
click at [331, 42] on icon at bounding box center [332, 42] width 6 height 6
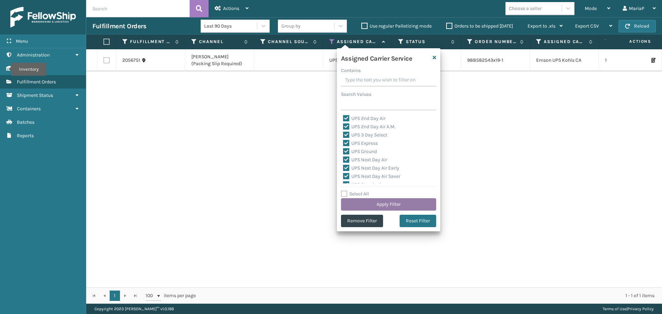
click at [389, 202] on button "Apply Filter" at bounding box center [388, 204] width 95 height 12
